Goal: Information Seeking & Learning: Learn about a topic

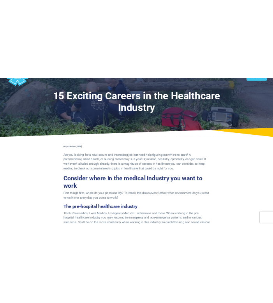
scroll to position [45, 0]
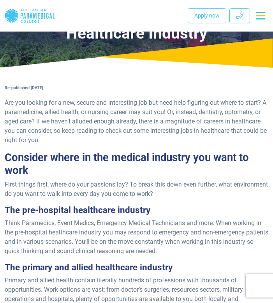
click at [198, 111] on p "Are you looking for a new, secure and interesting job but need help figuring ou…" at bounding box center [137, 121] width 264 height 47
click at [194, 83] on p "Re-published [DATE]" at bounding box center [137, 87] width 264 height 9
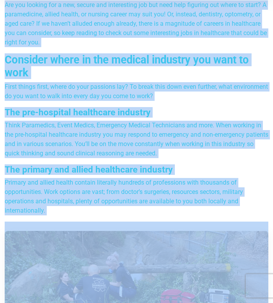
drag, startPoint x: 1, startPoint y: 139, endPoint x: 225, endPoint y: 303, distance: 277.8
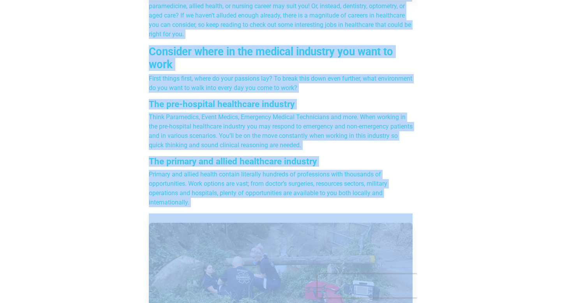
scroll to position [153, 0]
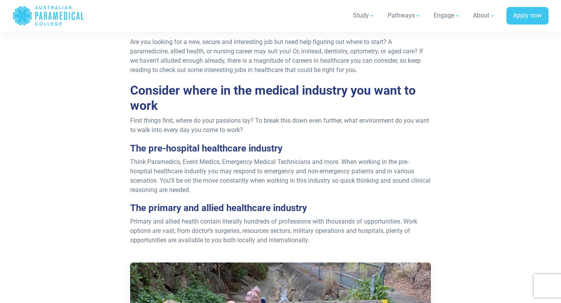
click at [370, 88] on h2 "Consider where in the medical industry you want to work" at bounding box center [280, 98] width 301 height 30
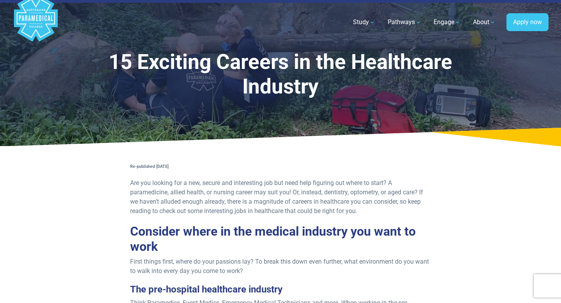
scroll to position [0, 0]
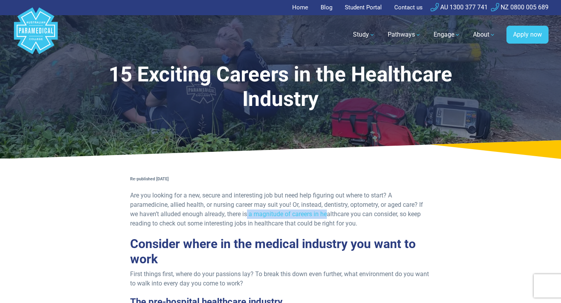
drag, startPoint x: 247, startPoint y: 215, endPoint x: 327, endPoint y: 218, distance: 79.9
click at [327, 218] on p "Are you looking for a new, secure and interesting job but need help figuring ou…" at bounding box center [280, 209] width 301 height 37
click at [358, 225] on p "Are you looking for a new, secure and interesting job but need help figuring ou…" at bounding box center [280, 209] width 301 height 37
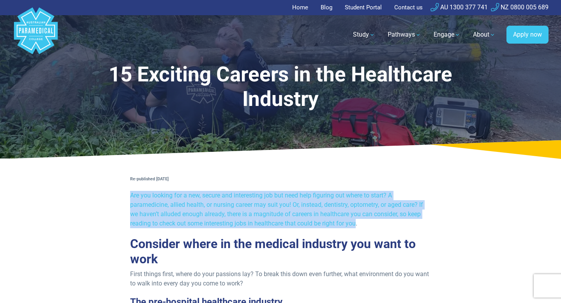
drag, startPoint x: 358, startPoint y: 225, endPoint x: 125, endPoint y: 194, distance: 234.9
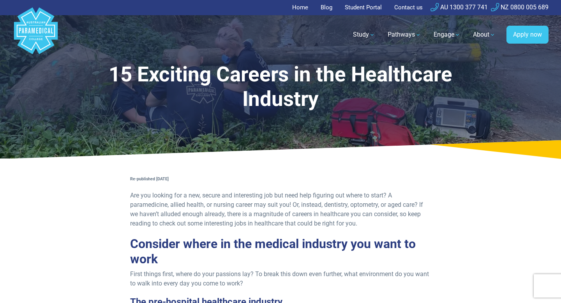
click at [165, 197] on p "Are you looking for a new, secure and interesting job but need help figuring ou…" at bounding box center [280, 209] width 301 height 37
